Goal: Transaction & Acquisition: Obtain resource

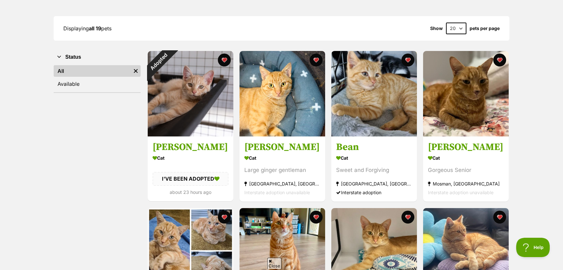
scroll to position [97, 0]
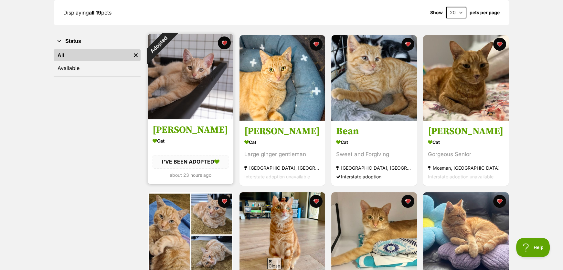
click at [194, 99] on img at bounding box center [191, 77] width 86 height 86
click at [224, 43] on button "favourite" at bounding box center [224, 43] width 14 height 14
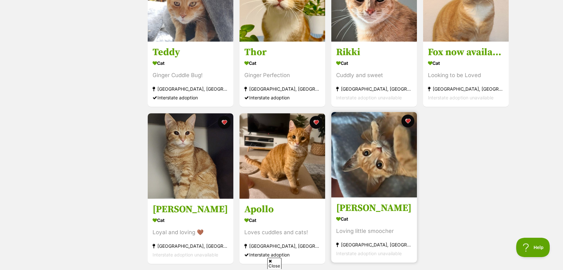
scroll to position [646, 0]
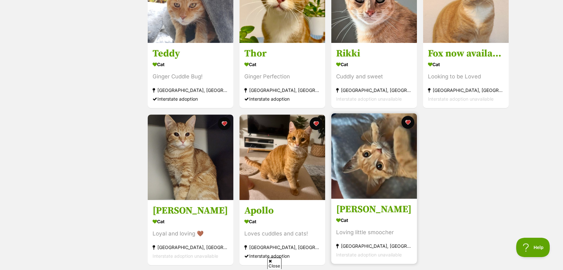
click at [376, 153] on img at bounding box center [374, 156] width 86 height 86
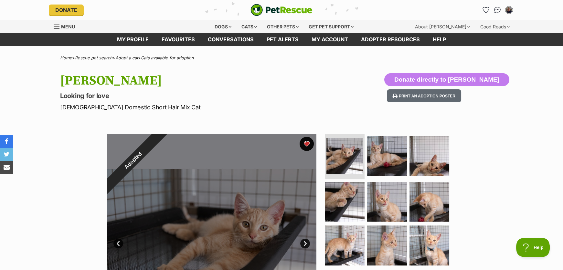
click at [304, 144] on button "favourite" at bounding box center [307, 144] width 14 height 14
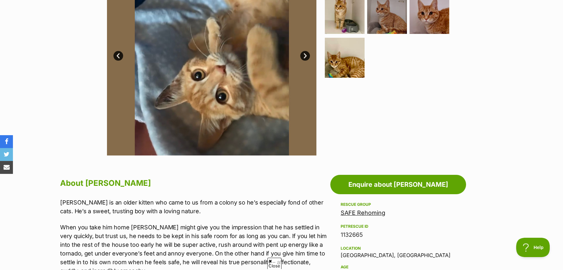
scroll to position [97, 0]
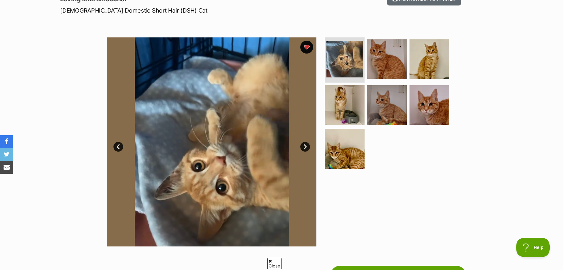
click at [269, 141] on img at bounding box center [211, 141] width 209 height 209
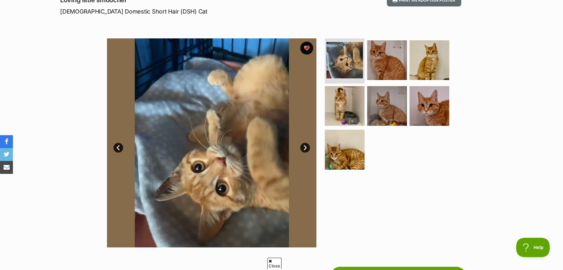
scroll to position [65, 0]
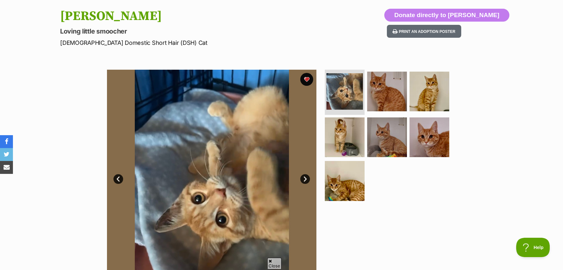
click at [303, 177] on link "Next" at bounding box center [305, 179] width 10 height 10
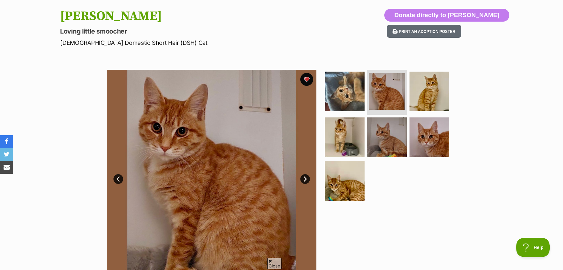
click at [303, 177] on link "Next" at bounding box center [305, 179] width 10 height 10
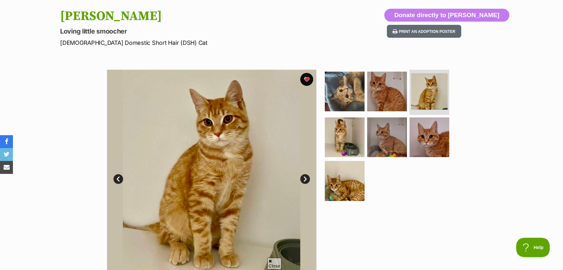
click at [303, 177] on link "Next" at bounding box center [305, 179] width 10 height 10
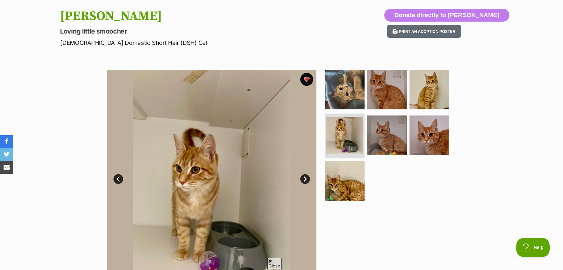
click at [303, 177] on link "Next" at bounding box center [305, 179] width 10 height 10
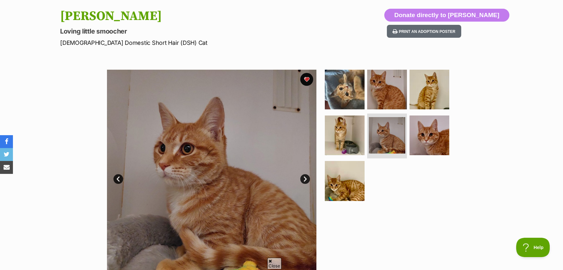
click at [303, 177] on link "Next" at bounding box center [305, 179] width 10 height 10
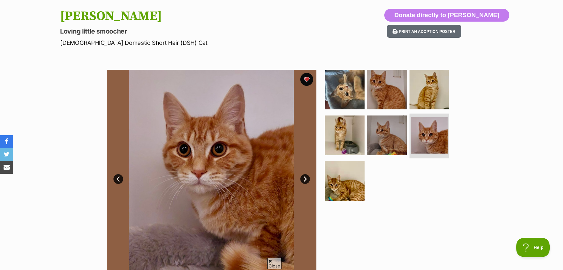
click at [303, 177] on link "Next" at bounding box center [305, 179] width 10 height 10
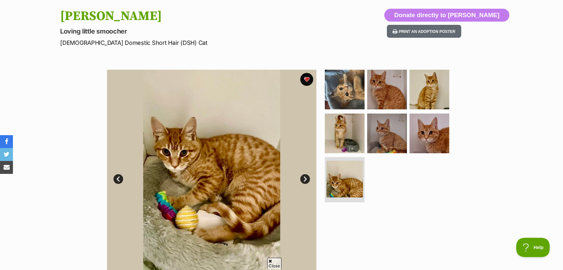
click at [303, 177] on link "Next" at bounding box center [305, 179] width 10 height 10
